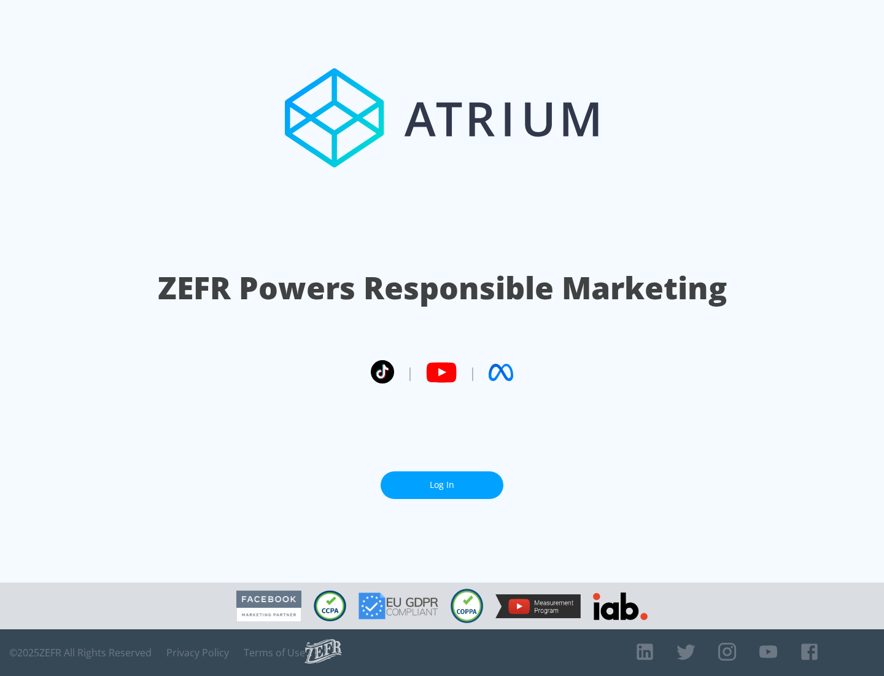
click at [442, 485] on link "Log In" at bounding box center [442, 485] width 123 height 28
